Goal: Task Accomplishment & Management: Use online tool/utility

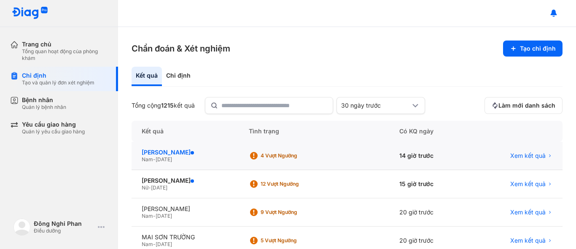
click at [166, 149] on div "NGUYỄN THẾ VINH" at bounding box center [185, 152] width 87 height 8
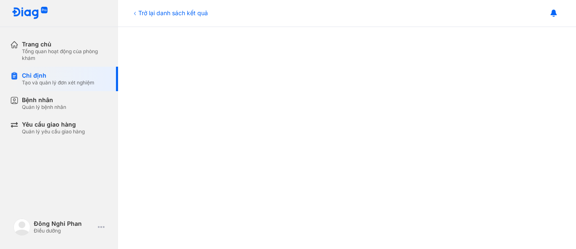
scroll to position [211, 0]
click at [48, 78] on div "Chỉ định" at bounding box center [58, 76] width 72 height 8
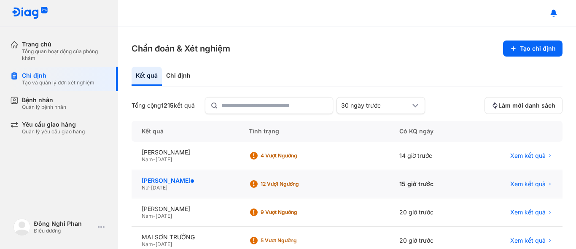
click at [198, 183] on div "[PERSON_NAME]" at bounding box center [185, 181] width 87 height 8
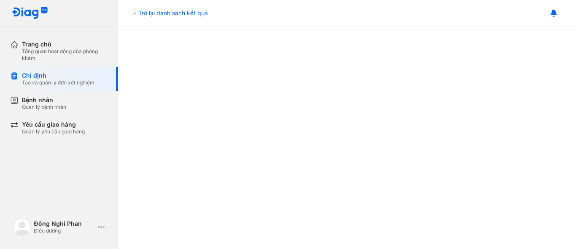
scroll to position [211, 0]
click at [131, 248] on div "Trở lại danh sách kết quả Kết quả chỉ định Tải về kết quả [PERSON_NAME] THẢO [D…" at bounding box center [347, 138] width 458 height 222
click at [67, 81] on div "Tạo và quản lý đơn xét nghiệm" at bounding box center [58, 82] width 72 height 7
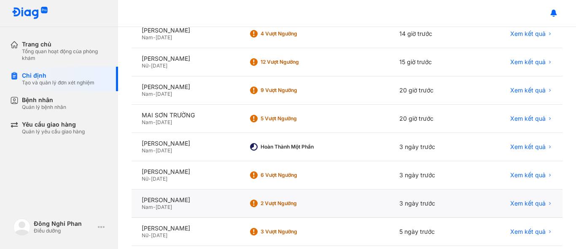
scroll to position [126, 0]
